Goal: Task Accomplishment & Management: Use online tool/utility

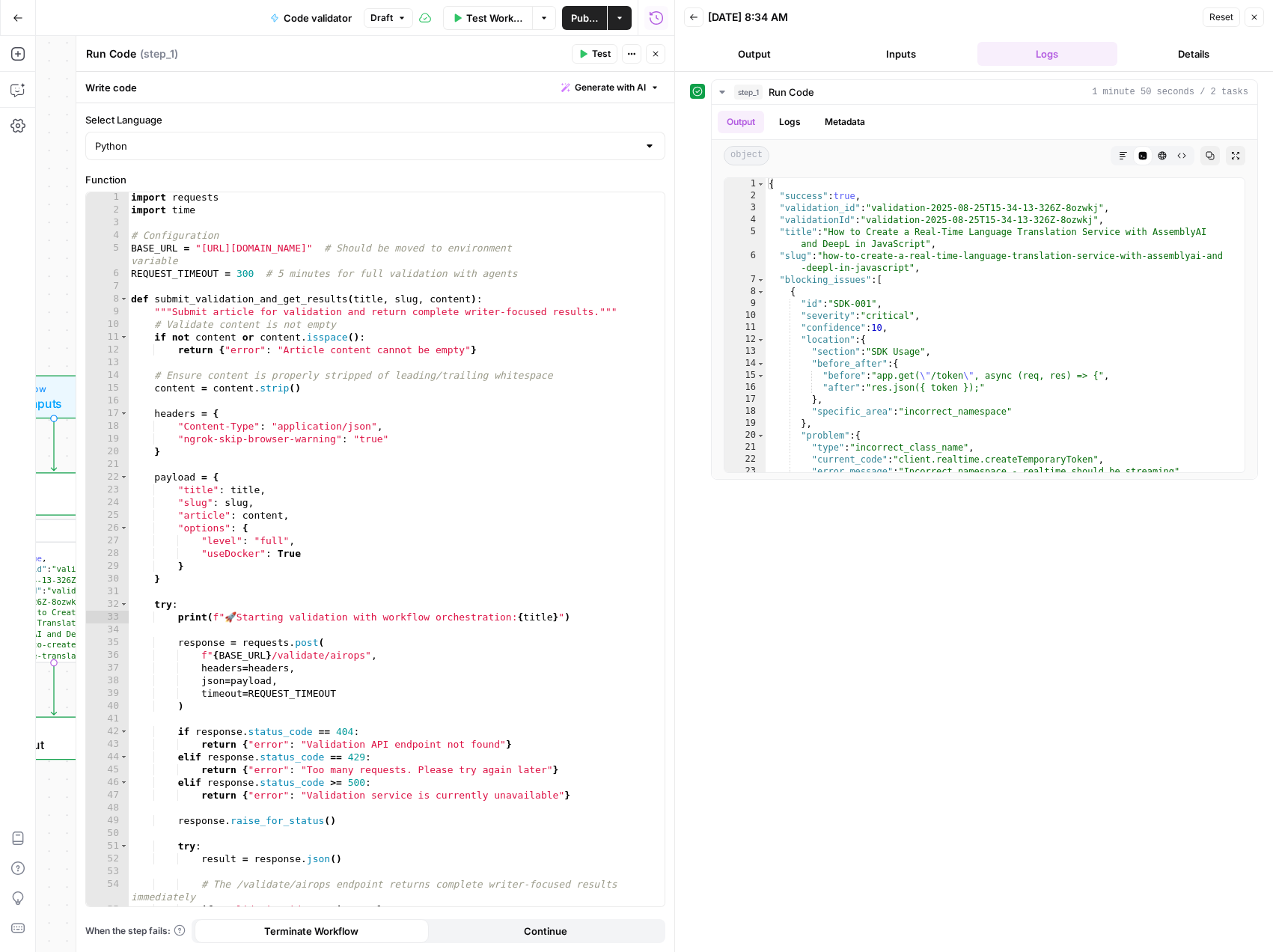
scroll to position [2, 0]
click at [480, 15] on span "Test Workflow" at bounding box center [494, 18] width 57 height 15
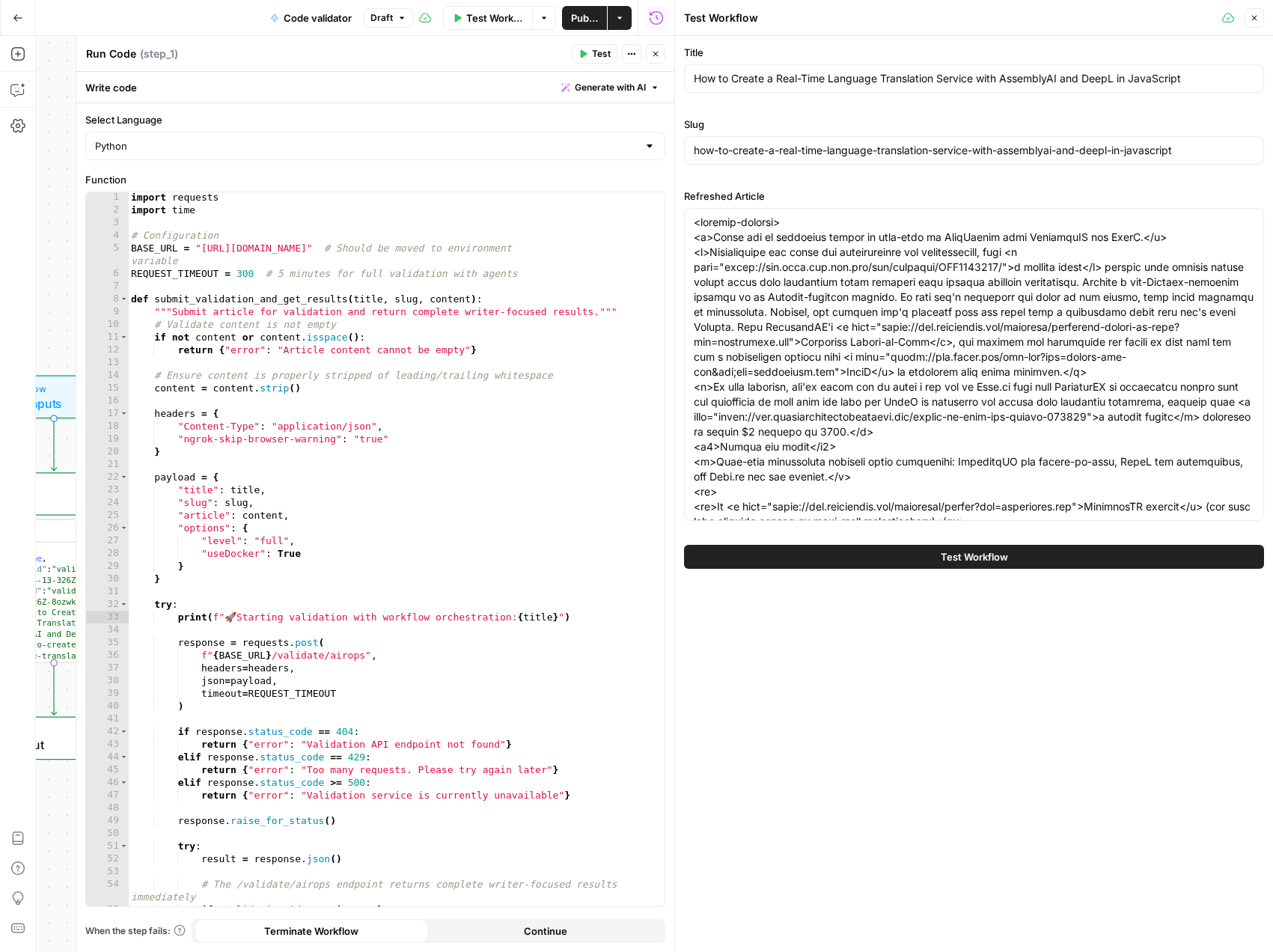
click at [930, 557] on button "Test Workflow" at bounding box center [974, 557] width 579 height 24
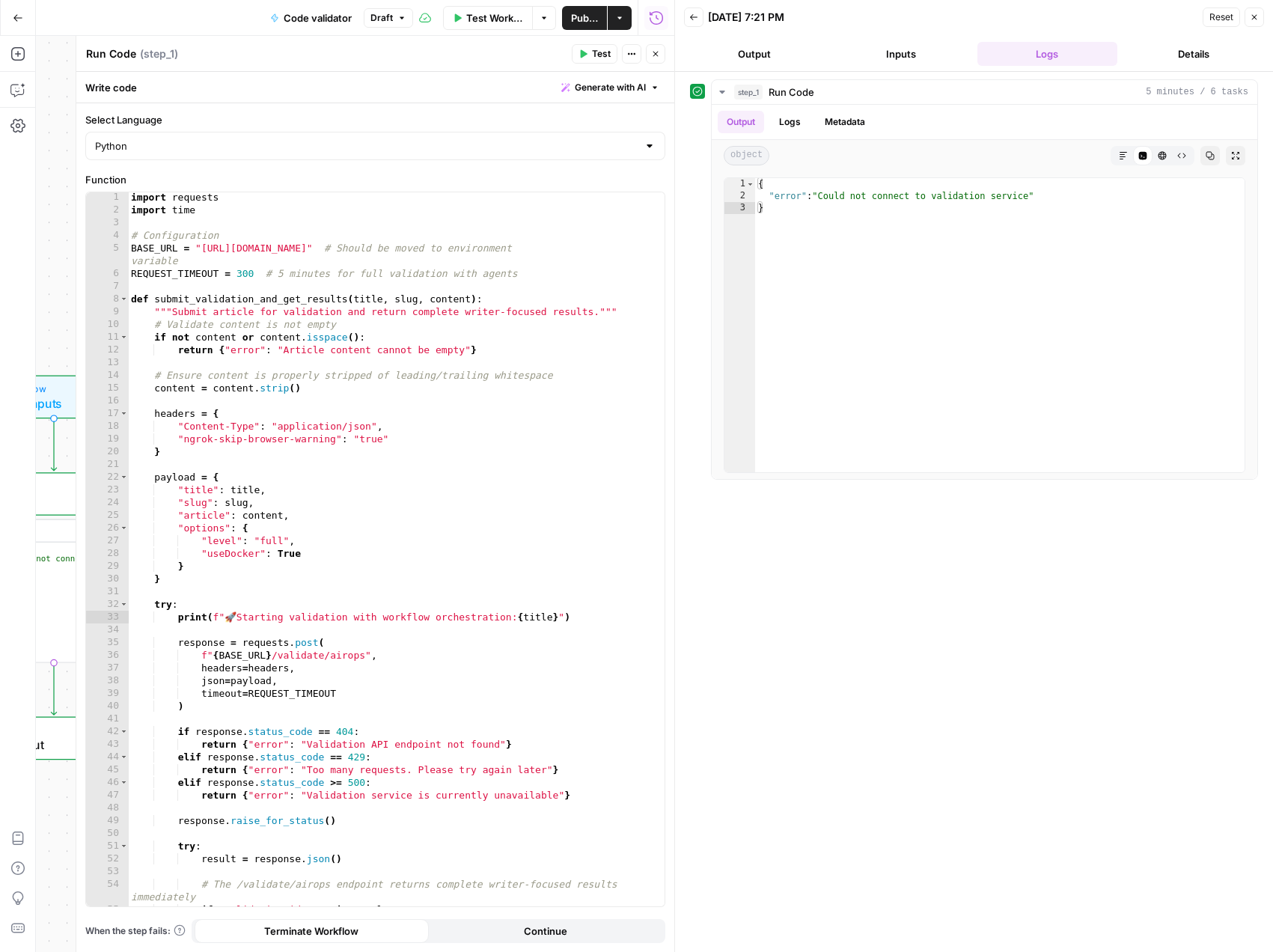
click at [499, 15] on span "Test Workflow" at bounding box center [494, 18] width 57 height 15
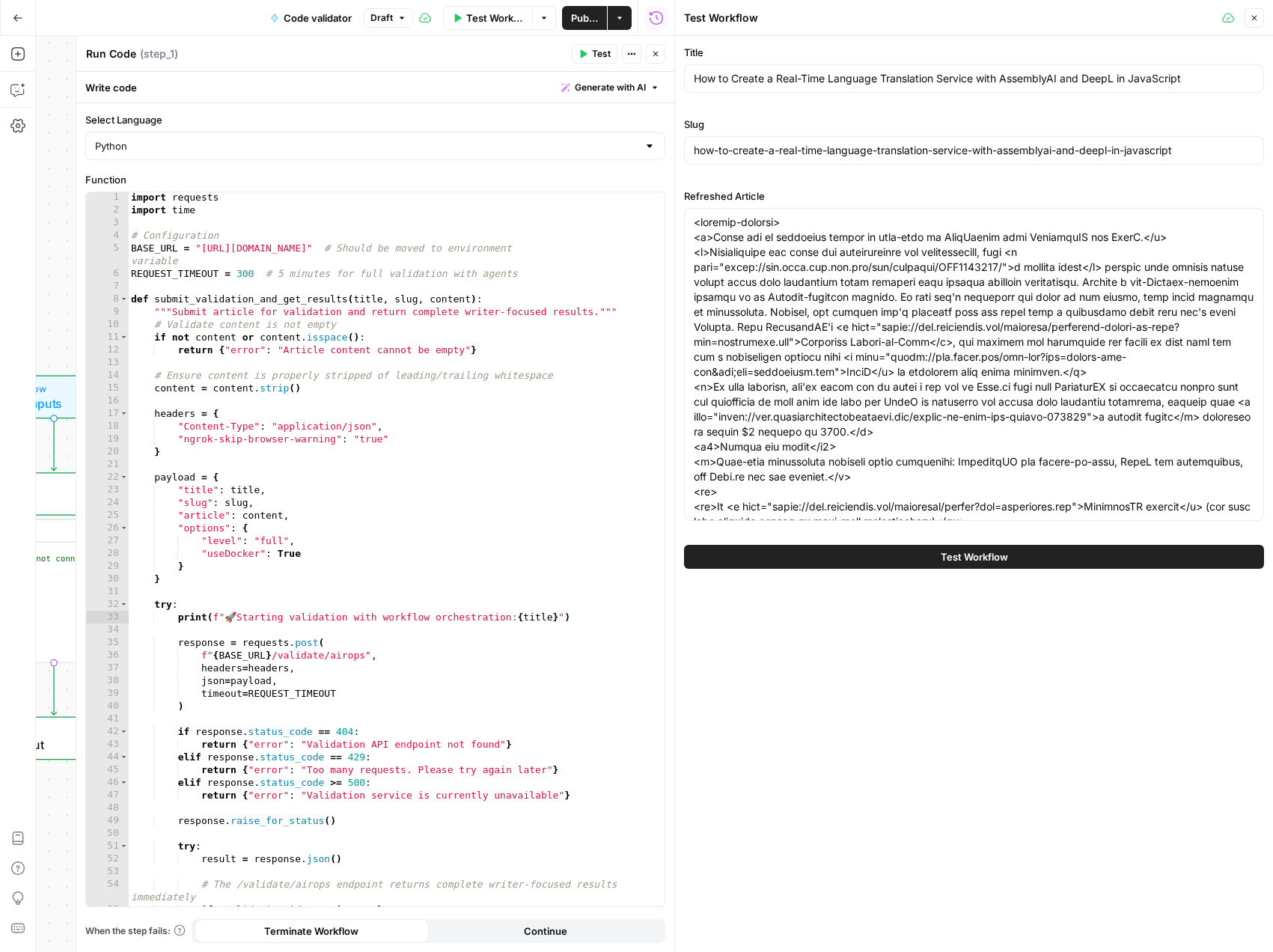
click at [894, 545] on button "Test Workflow" at bounding box center [974, 557] width 579 height 24
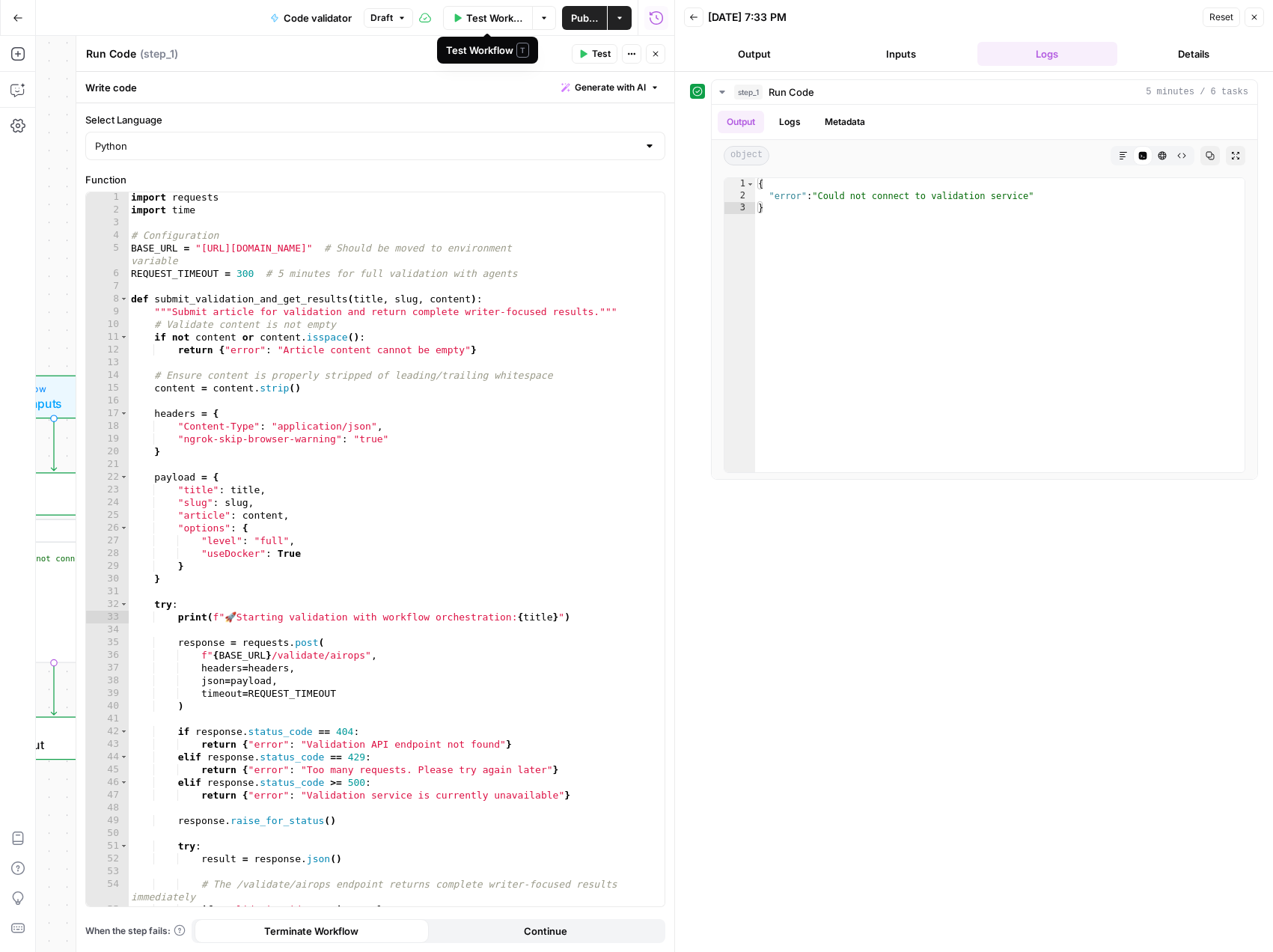
click at [472, 20] on span "Test Workflow" at bounding box center [494, 18] width 57 height 15
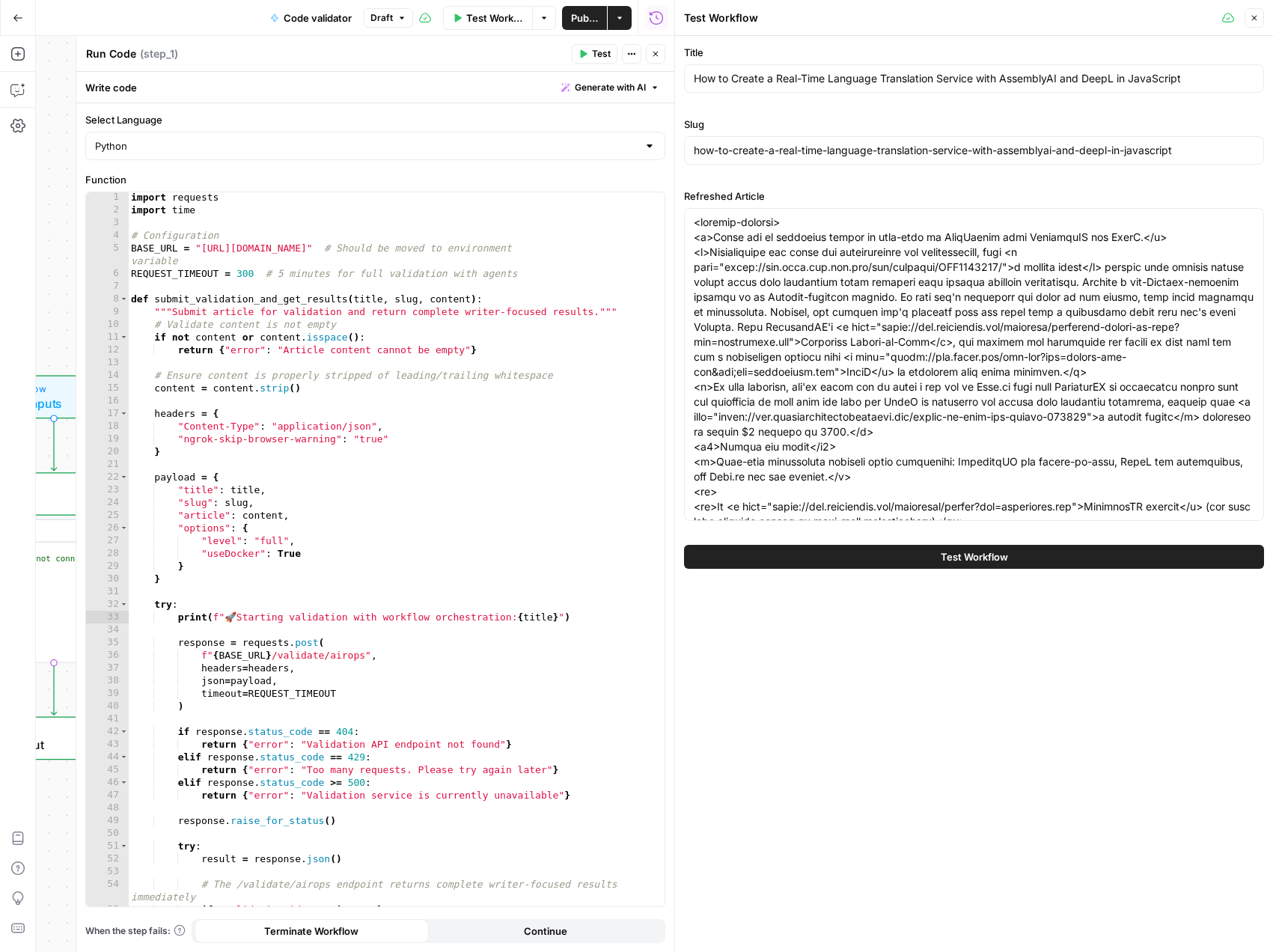
click at [963, 565] on button "Test Workflow" at bounding box center [974, 557] width 579 height 24
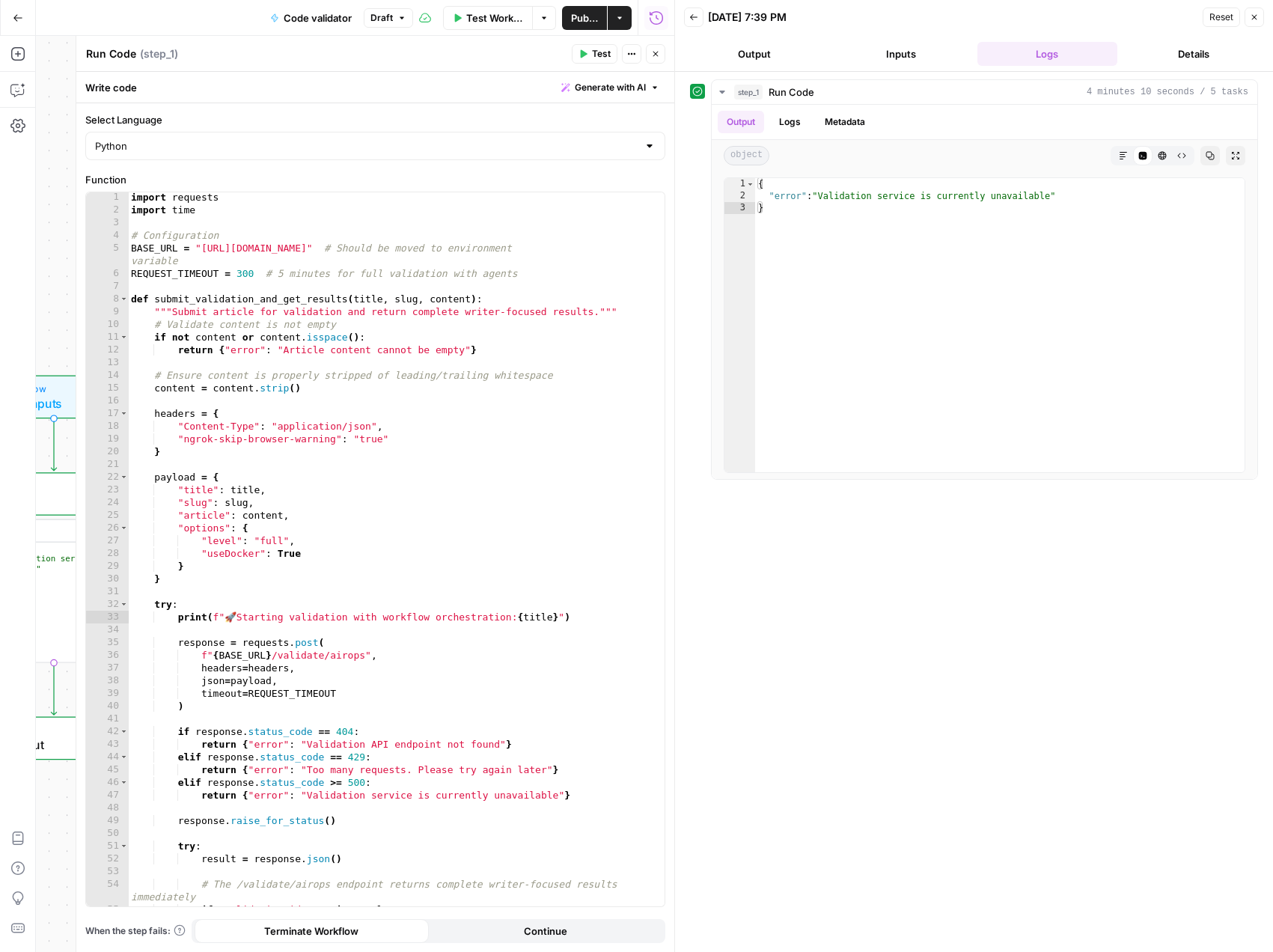
click at [469, 16] on span "Test Workflow" at bounding box center [494, 18] width 57 height 15
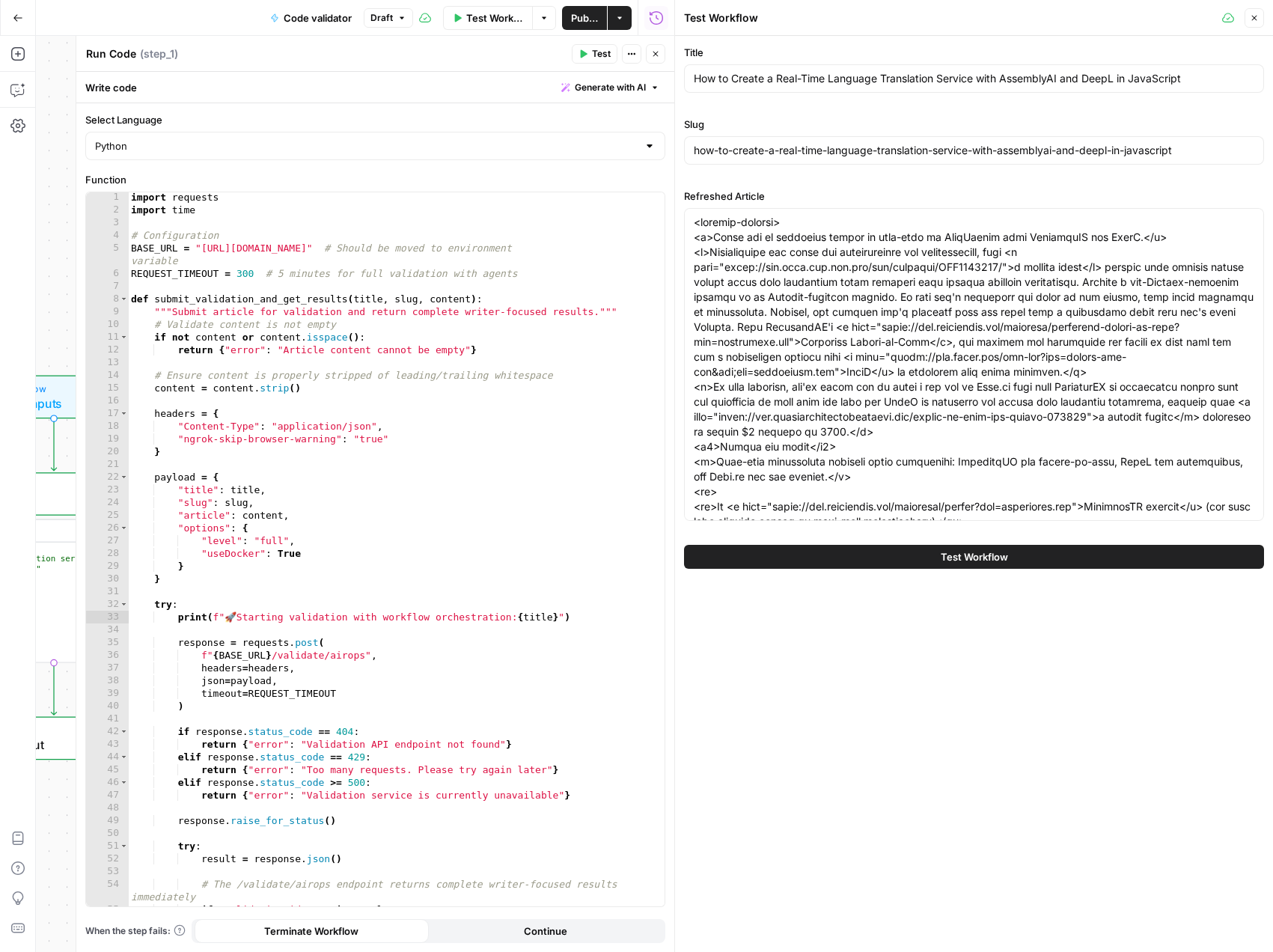
click at [887, 574] on div "Test Workflow" at bounding box center [974, 557] width 579 height 42
click at [893, 563] on button "Test Workflow" at bounding box center [974, 557] width 579 height 24
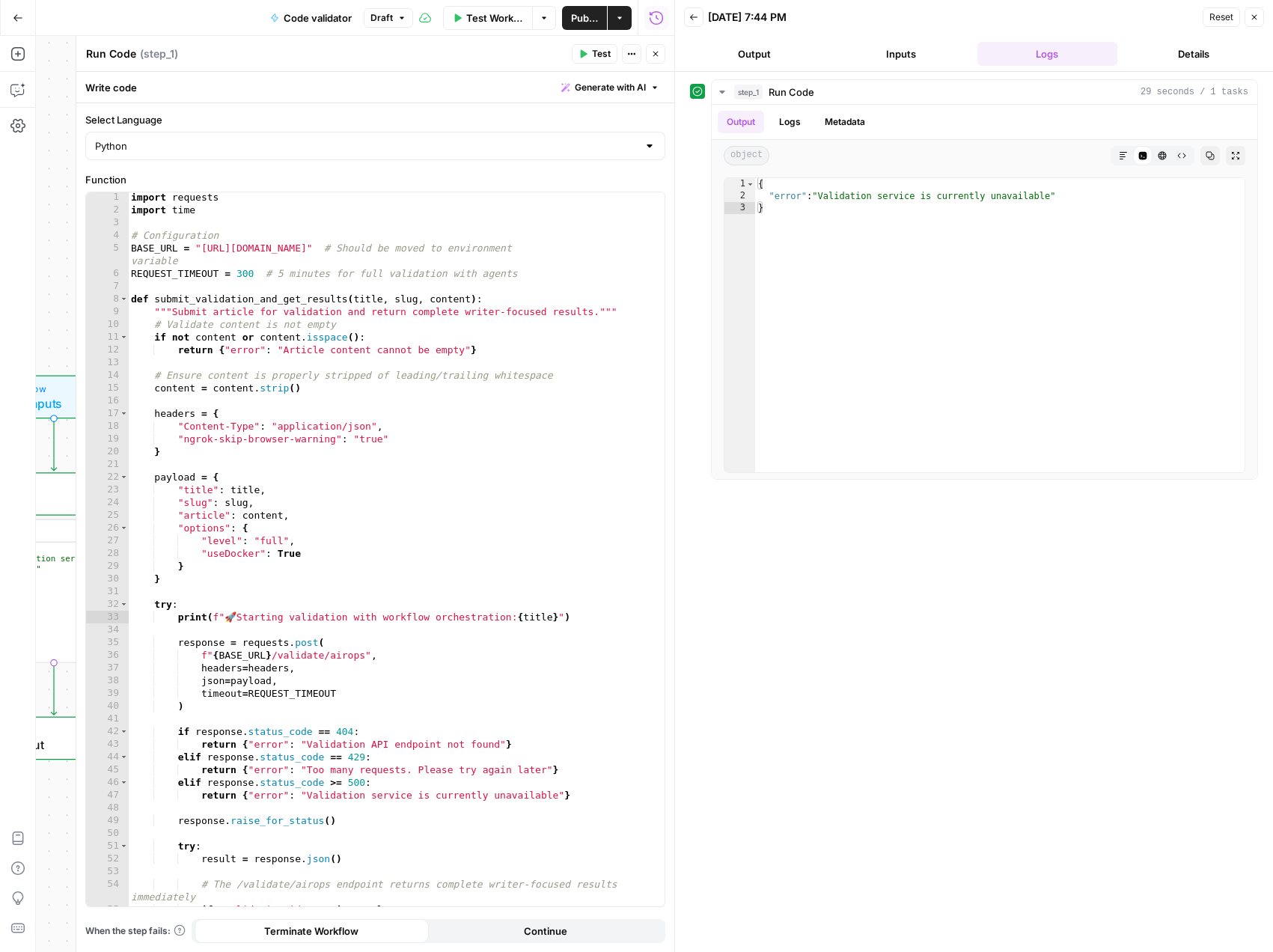
click at [487, 23] on span "Test Workflow" at bounding box center [494, 18] width 57 height 15
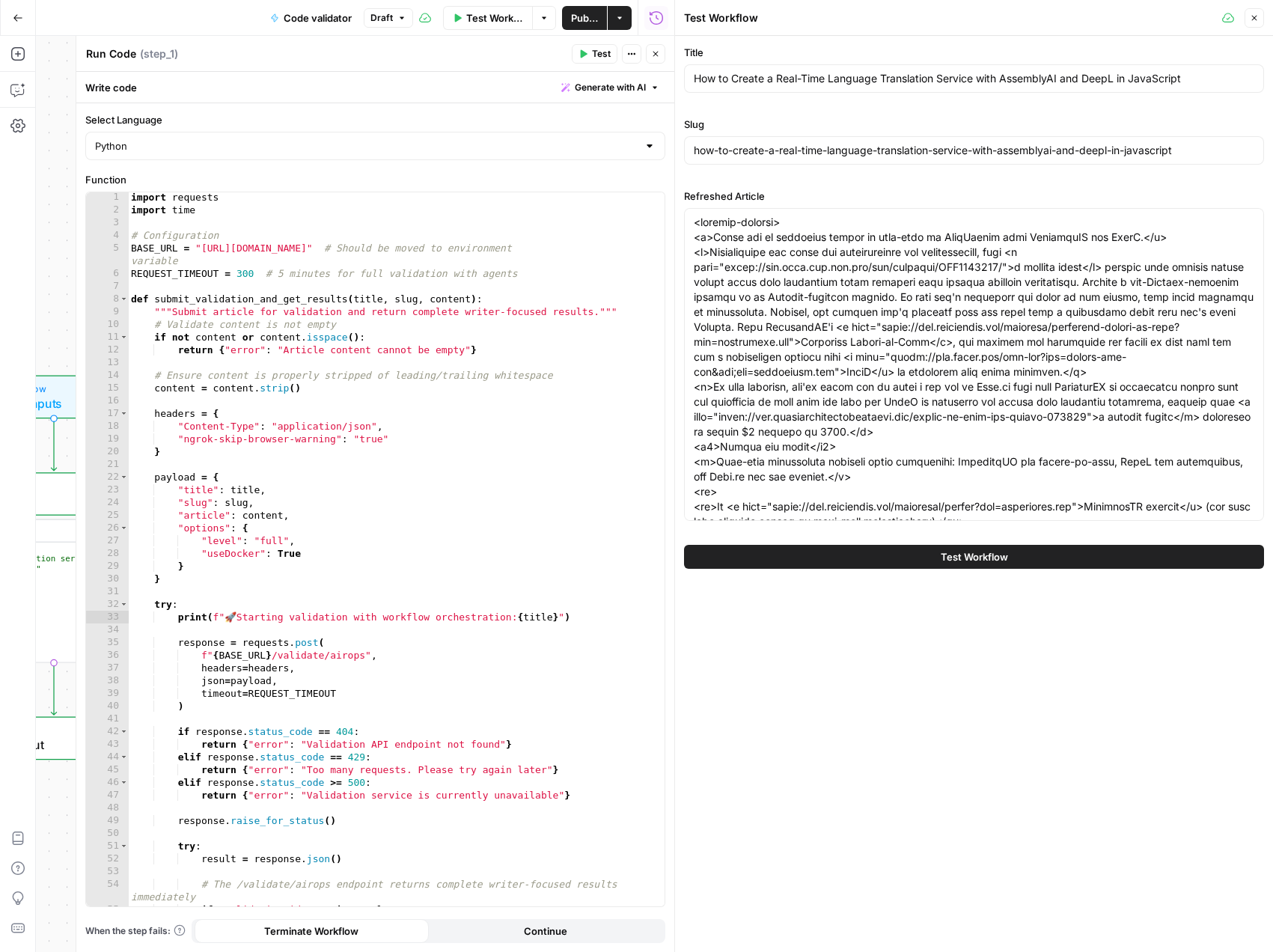
click at [913, 548] on button "Test Workflow" at bounding box center [974, 557] width 579 height 24
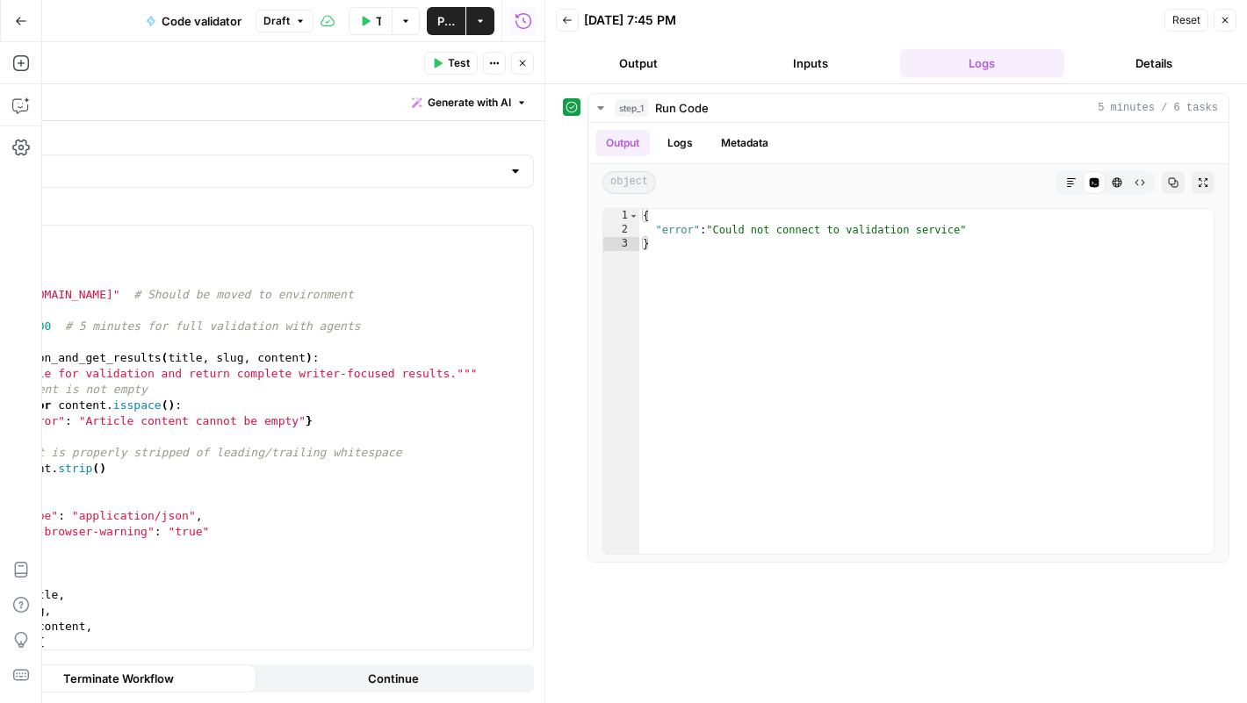
scroll to position [2, 0]
